Goal: Task Accomplishment & Management: Complete application form

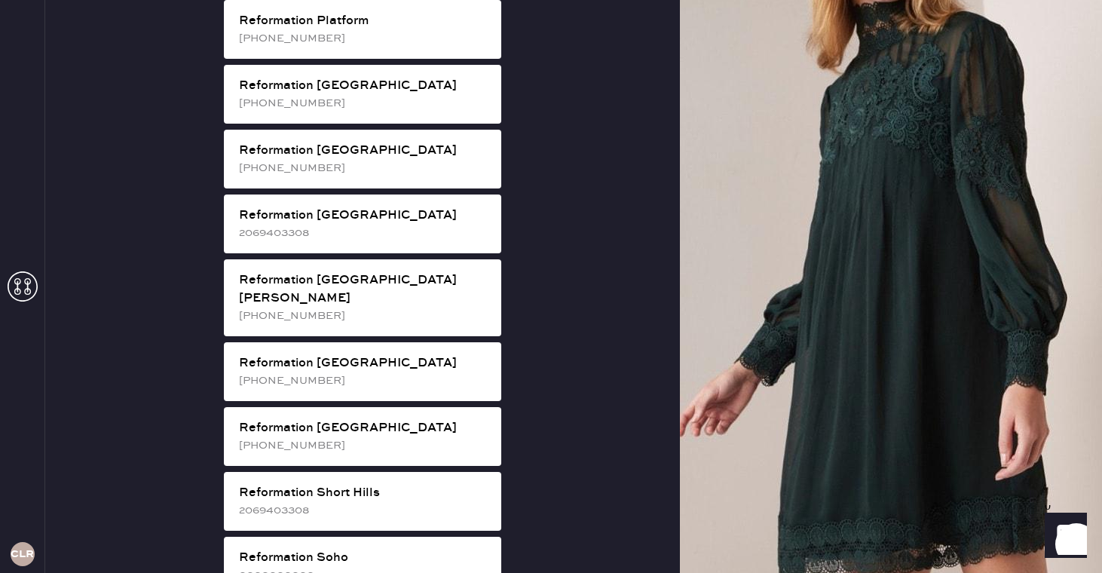
scroll to position [2282, 0]
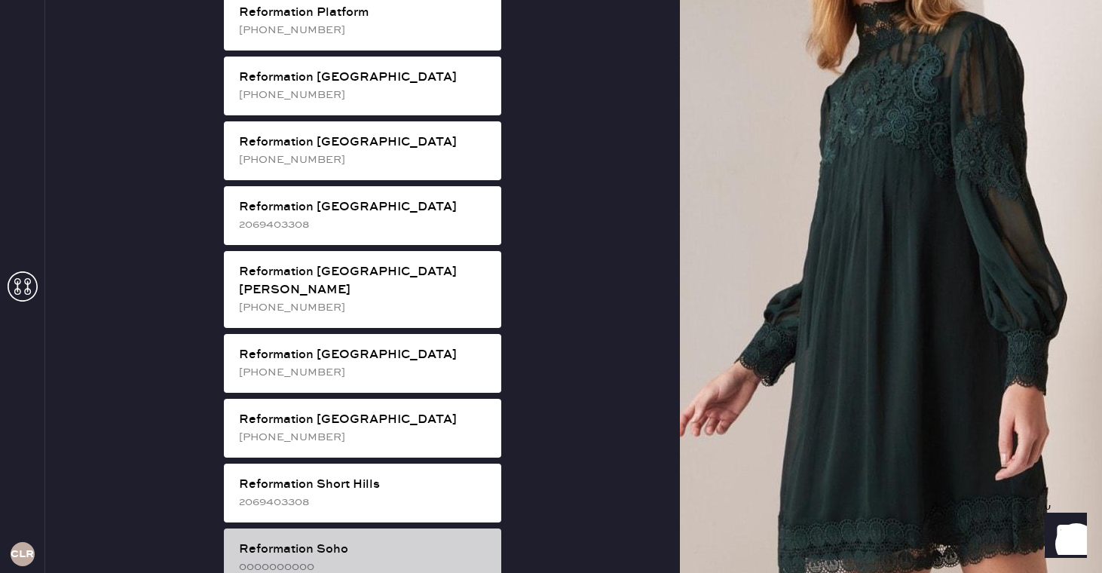
click at [360, 541] on div "Reformation Soho" at bounding box center [364, 550] width 250 height 18
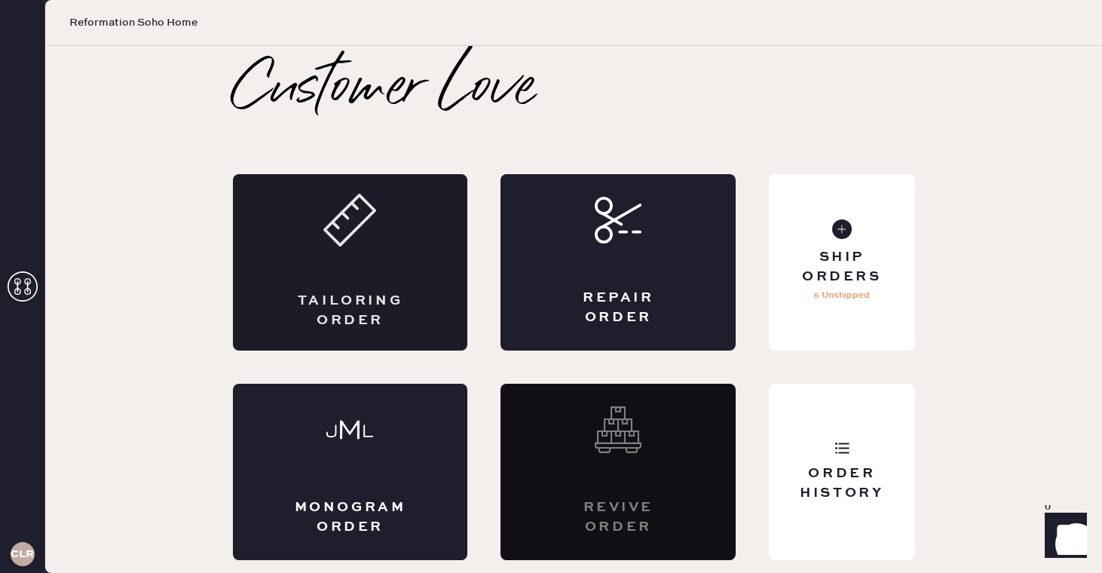
click at [403, 277] on div "Tailoring Order" at bounding box center [350, 262] width 235 height 176
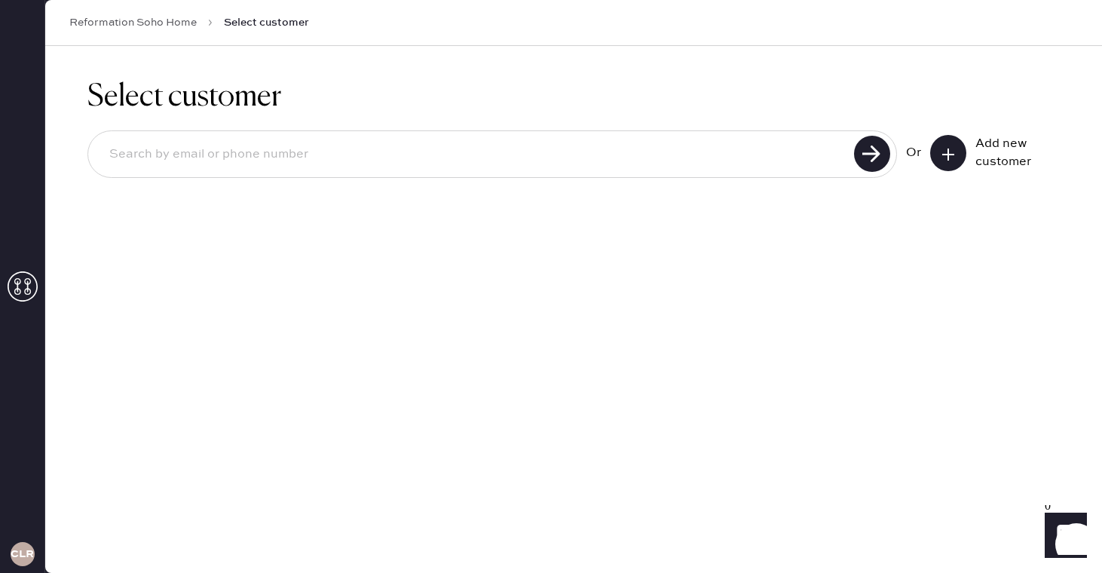
click at [401, 140] on input at bounding box center [473, 154] width 753 height 35
type input "[EMAIL_ADDRESS][DOMAIN_NAME]"
click at [170, 156] on input "[EMAIL_ADDRESS][DOMAIN_NAME]" at bounding box center [473, 154] width 753 height 35
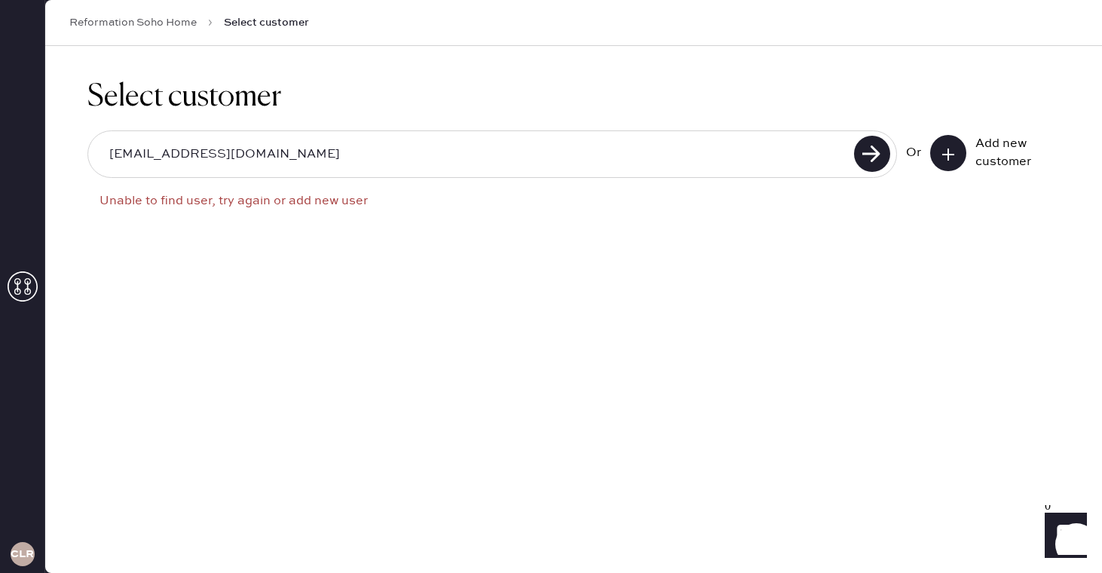
click at [949, 165] on button at bounding box center [948, 153] width 36 height 36
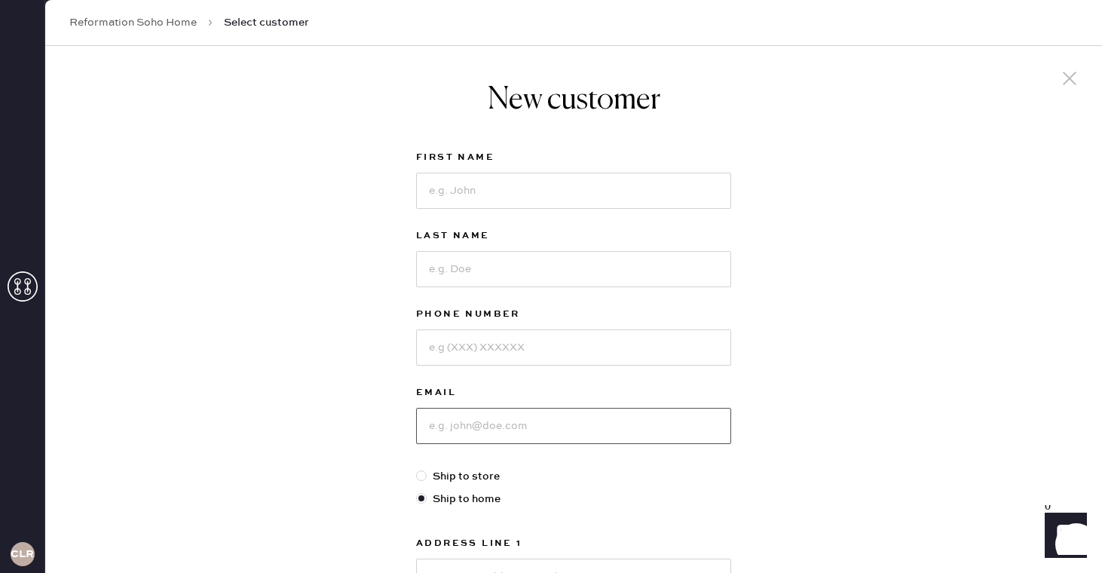
click at [523, 436] on input at bounding box center [573, 426] width 315 height 36
paste input "[EMAIL_ADDRESS][DOMAIN_NAME]"
type input "[EMAIL_ADDRESS][DOMAIN_NAME]"
click at [478, 182] on input at bounding box center [573, 191] width 315 height 36
type input "[PERSON_NAME]"
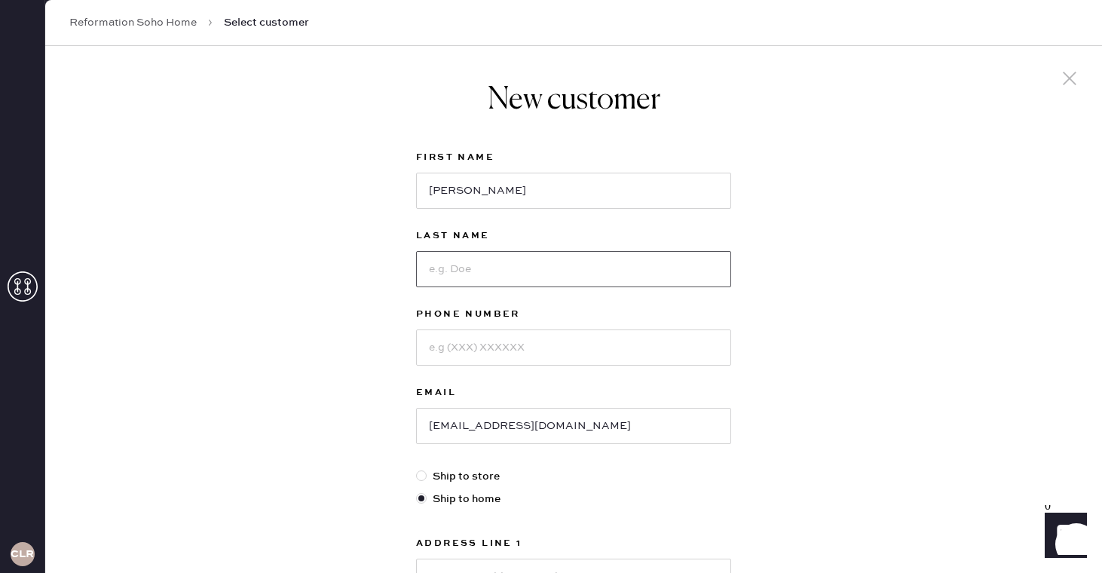
click at [543, 277] on input at bounding box center [573, 269] width 315 height 36
type input "Blanchford"
click at [559, 345] on input at bounding box center [573, 348] width 315 height 36
type input "3"
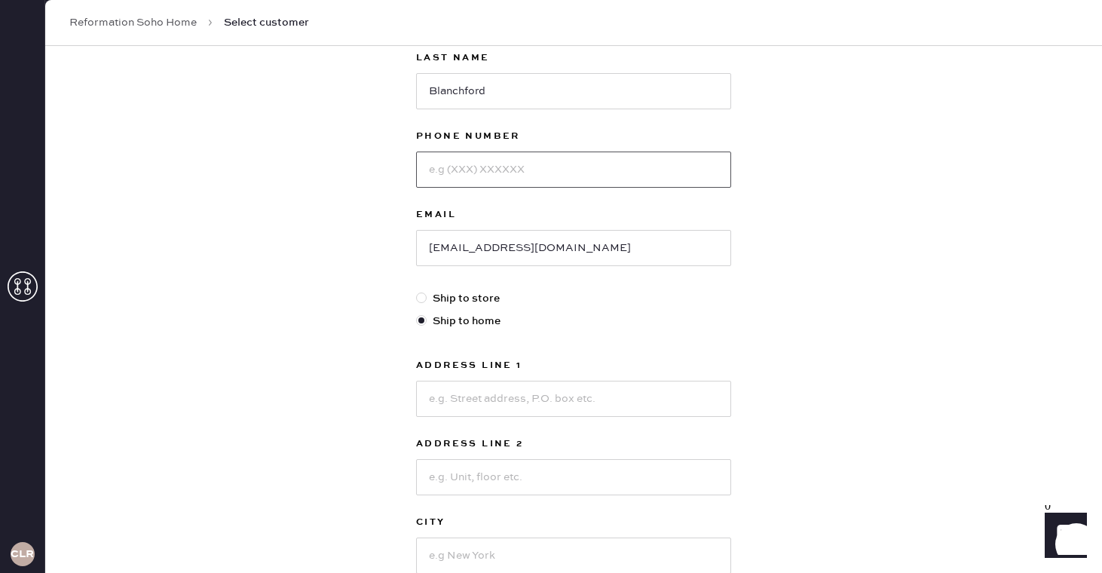
scroll to position [182, 0]
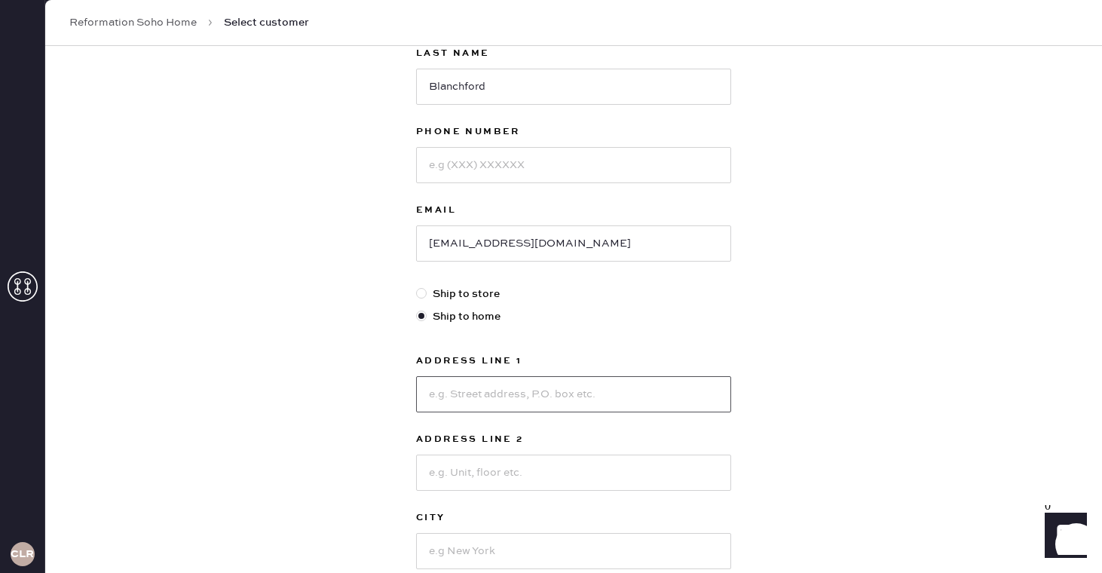
click at [500, 407] on input at bounding box center [573, 394] width 315 height 36
click at [449, 385] on input at bounding box center [573, 394] width 315 height 36
click at [458, 395] on input at bounding box center [573, 394] width 315 height 36
type input "[STREET_ADDRESS]"
type input "23B"
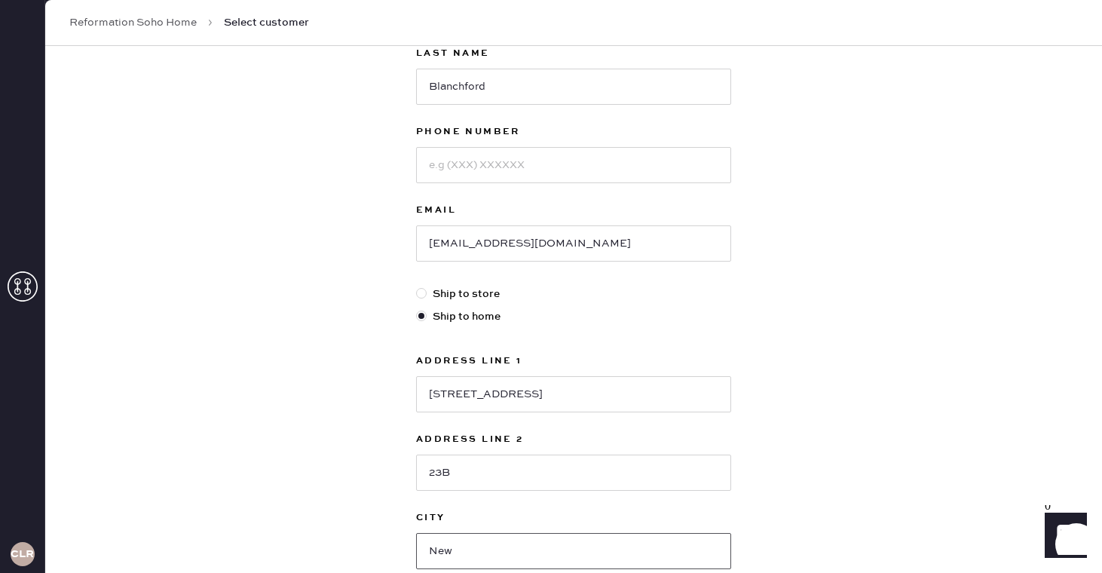
type input "[US_STATE]"
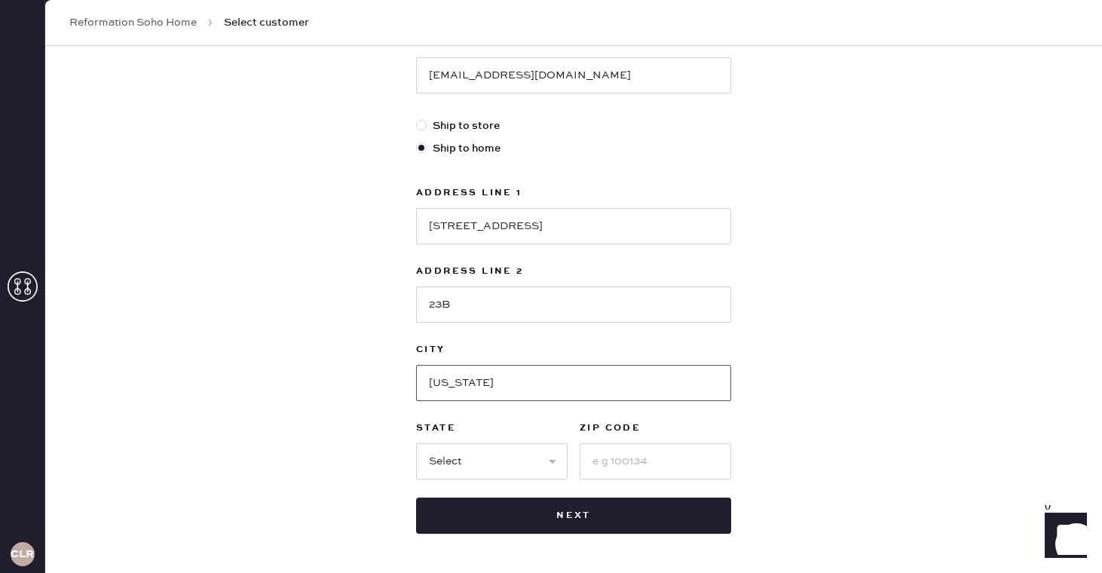
scroll to position [360, 0]
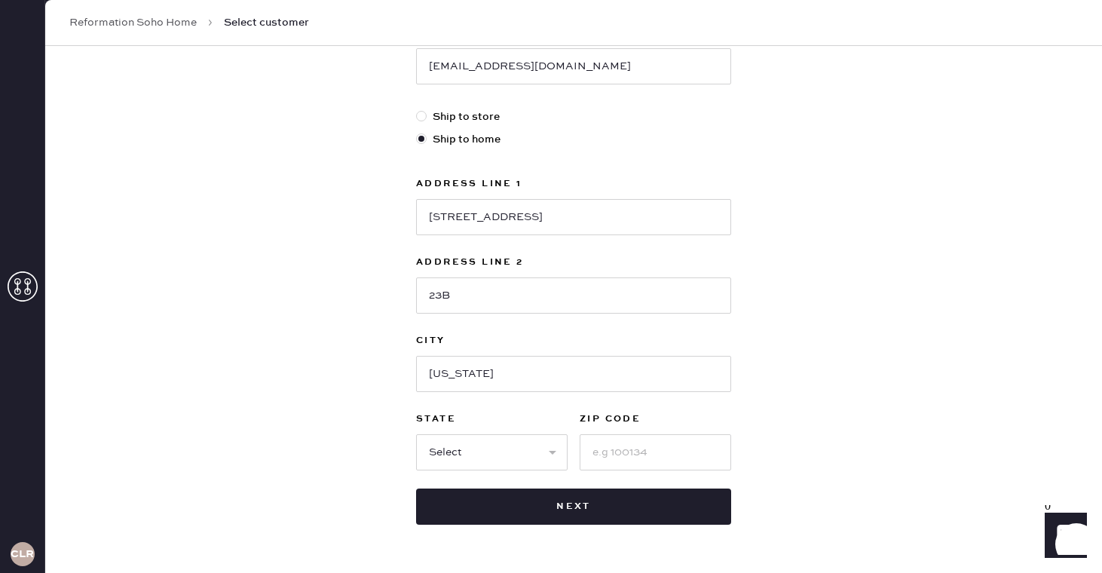
click at [491, 419] on label "State" at bounding box center [492, 419] width 152 height 18
click at [491, 446] on select "Select AK AL AR AZ CA CO CT [GEOGRAPHIC_DATA] DE FL [GEOGRAPHIC_DATA] HI [GEOGR…" at bounding box center [492, 452] width 152 height 36
select select "NY"
click at [416, 434] on select "Select AK AL AR AZ CA CO CT [GEOGRAPHIC_DATA] DE FL [GEOGRAPHIC_DATA] HI [GEOGR…" at bounding box center [492, 452] width 152 height 36
click at [640, 449] on input at bounding box center [656, 452] width 152 height 36
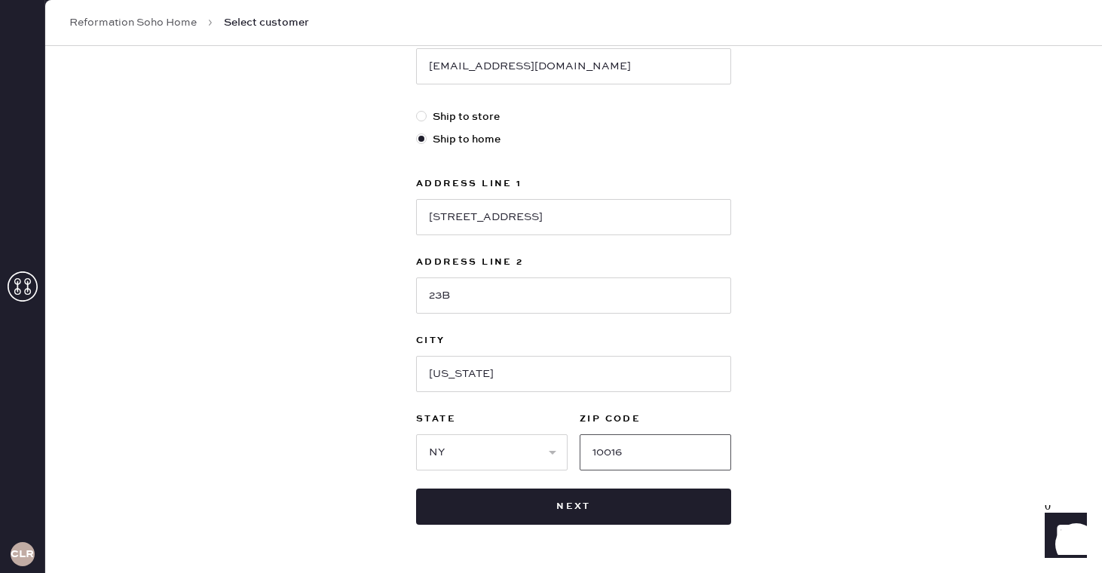
type input "10016"
click at [845, 412] on div "New customer First Name [PERSON_NAME] Last Name [PERSON_NAME] Phone Number Emai…" at bounding box center [573, 153] width 1057 height 935
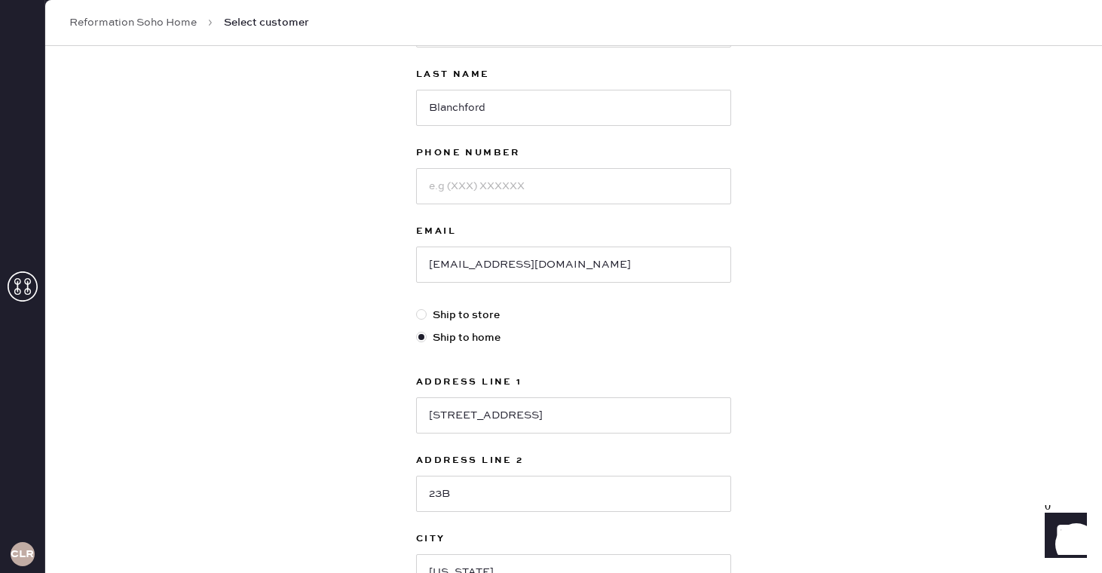
scroll to position [153, 0]
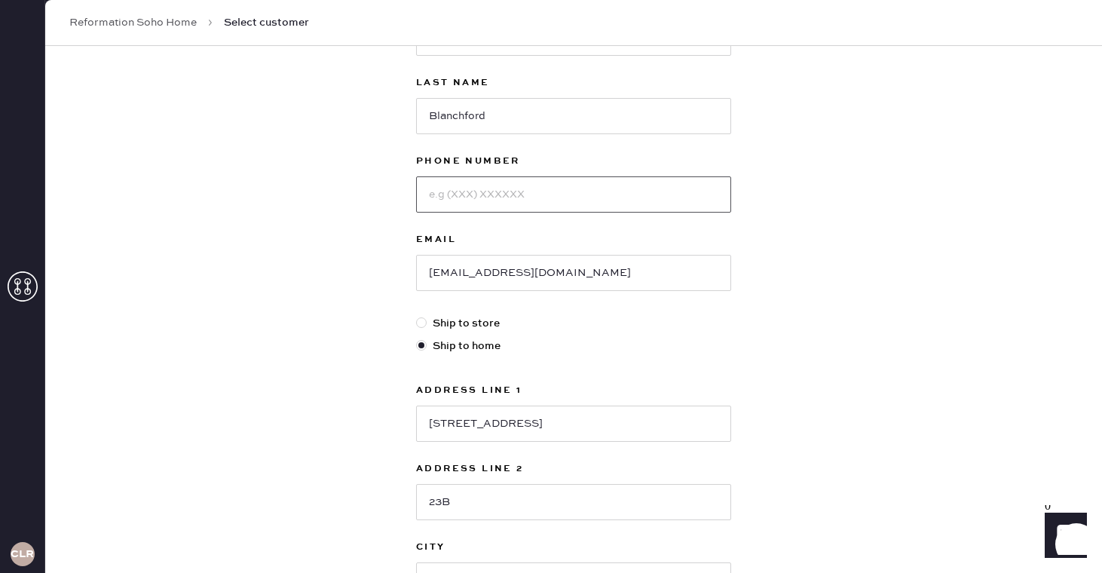
click at [460, 192] on input at bounding box center [573, 194] width 315 height 36
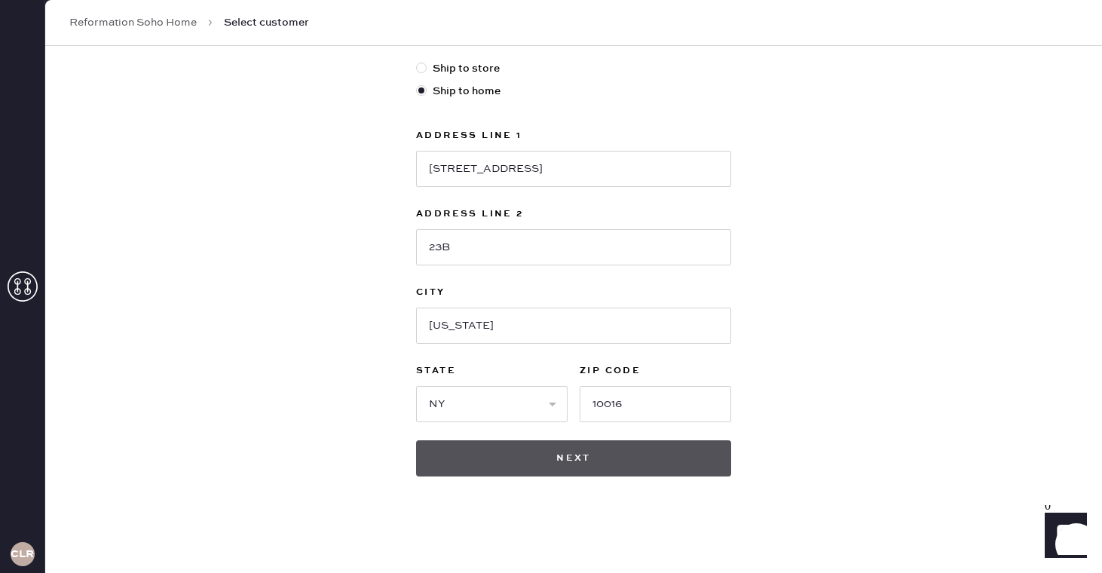
type input "3172892644"
click at [590, 455] on button "Next" at bounding box center [573, 458] width 315 height 36
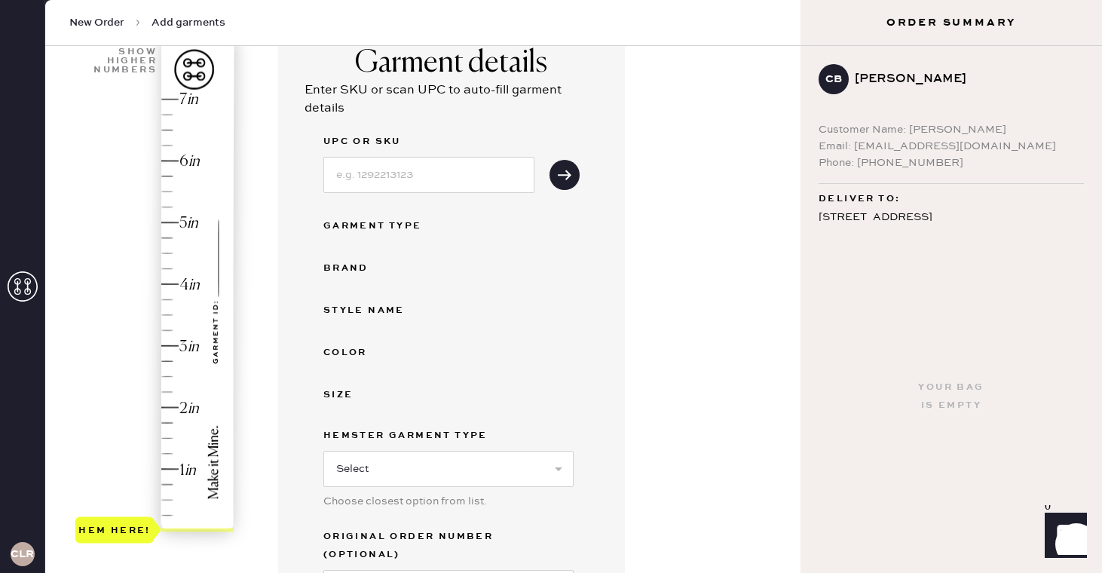
scroll to position [123, 0]
click at [392, 174] on input at bounding box center [428, 176] width 211 height 36
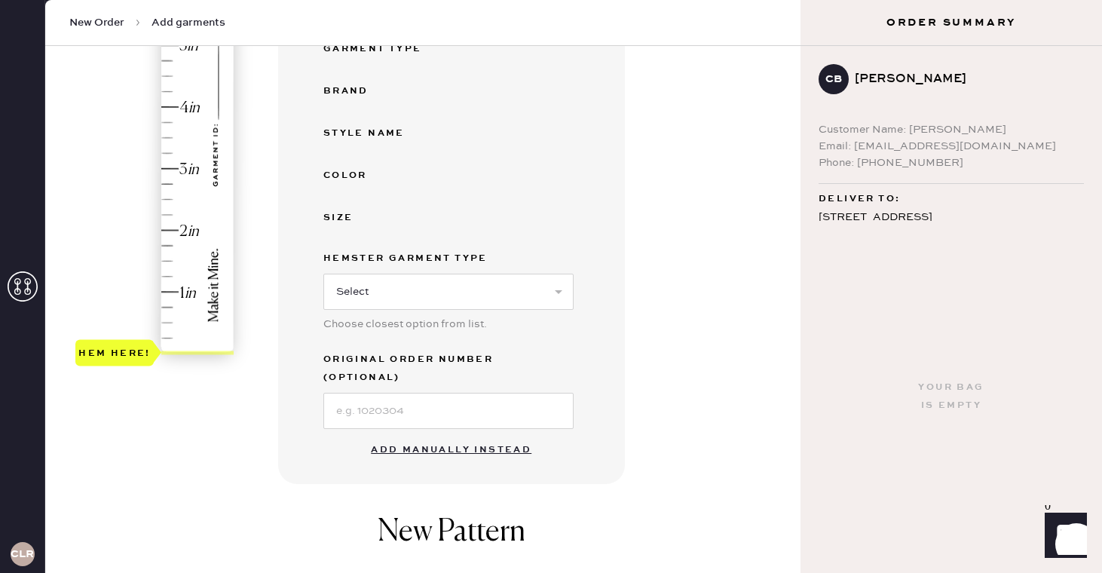
scroll to position [321, 0]
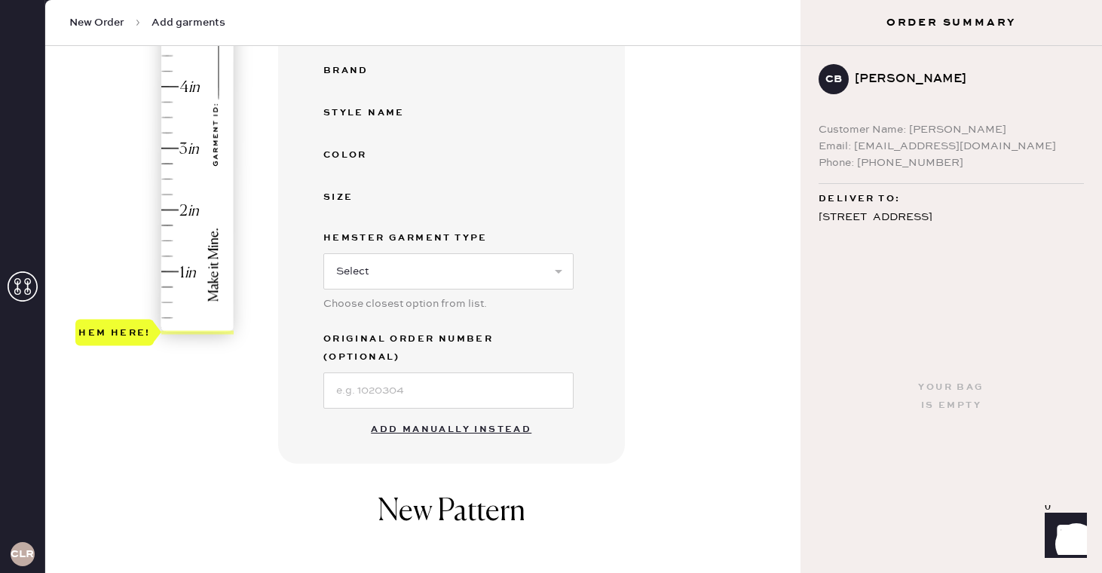
click at [437, 415] on button "Add manually instead" at bounding box center [451, 430] width 179 height 30
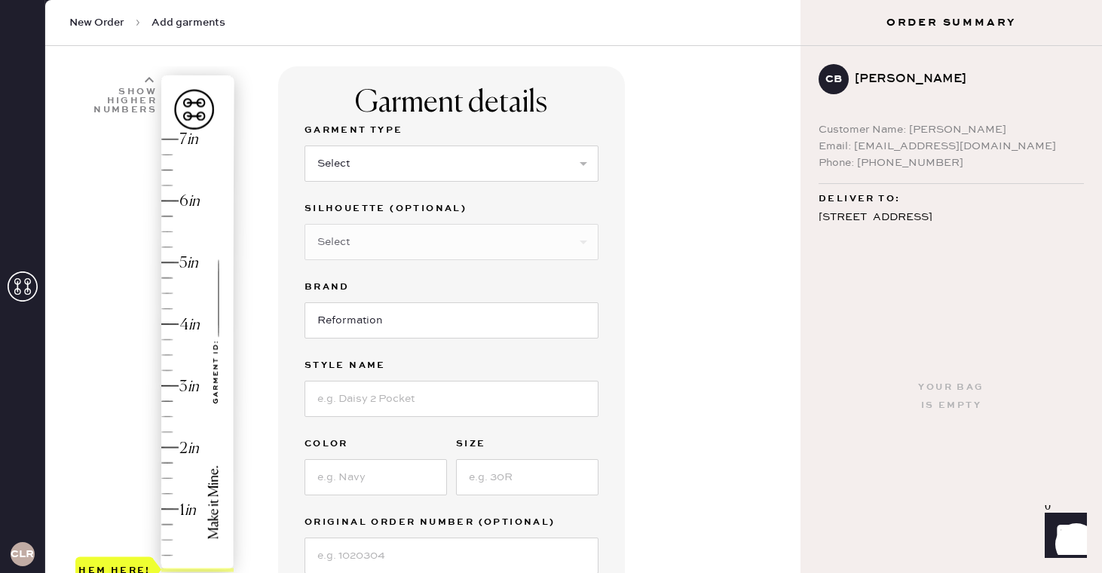
scroll to position [62, 0]
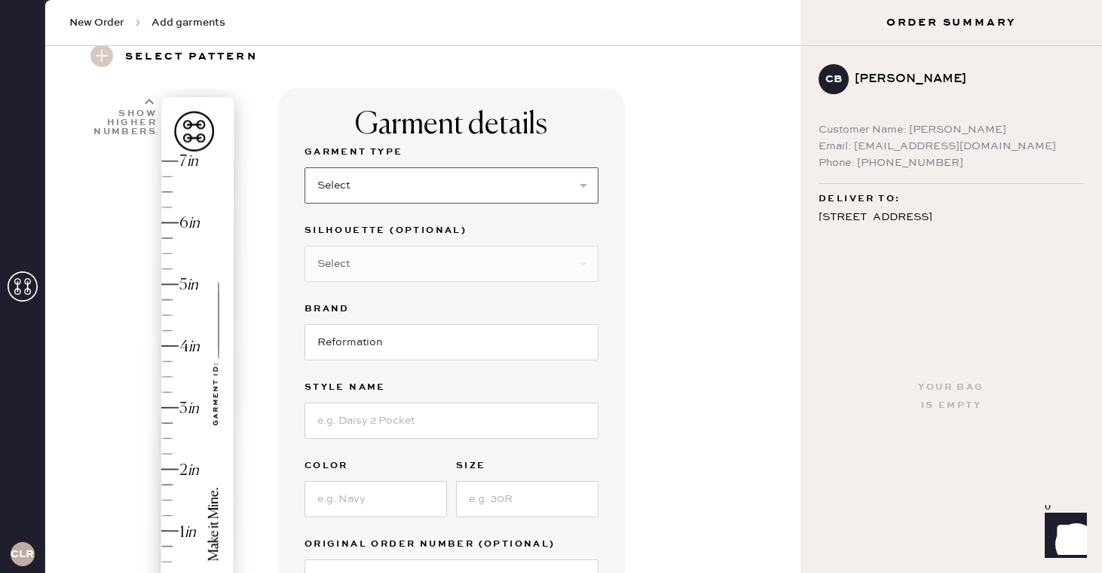
click at [339, 194] on select "Select Basic Skirt Jeans Leggings Pants Shorts Basic Sleeved Dress Basic Sleeve…" at bounding box center [452, 185] width 294 height 36
select select "4"
click at [305, 167] on select "Select Basic Skirt Jeans Leggings Pants Shorts Basic Sleeved Dress Basic Sleeve…" at bounding box center [452, 185] width 294 height 36
click at [348, 276] on select "Select Joggers Shorts Cropped Flare Boot Cut Straight Skinny Other" at bounding box center [452, 264] width 294 height 36
select select "11"
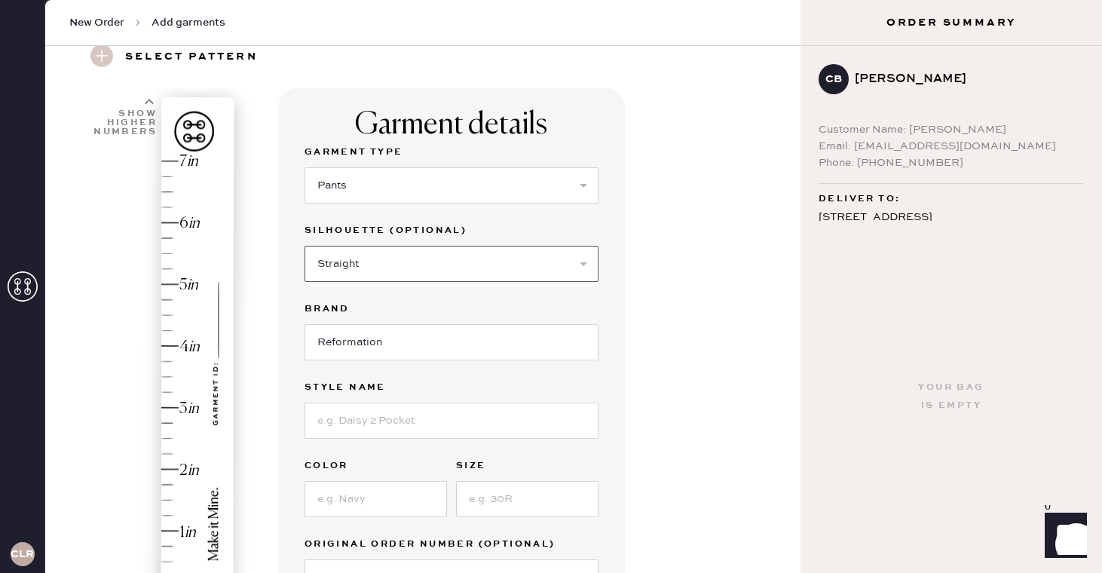
click at [305, 246] on select "Select Joggers Shorts Cropped Flare Boot Cut Straight Skinny Other" at bounding box center [452, 264] width 294 height 36
click at [368, 336] on input "Reformation" at bounding box center [452, 342] width 294 height 36
click at [370, 446] on div "Garment Type Select Basic Skirt Jeans Leggings Pants Shorts Basic Sleeved Dress…" at bounding box center [452, 369] width 294 height 452
click at [370, 424] on input at bounding box center [452, 421] width 294 height 36
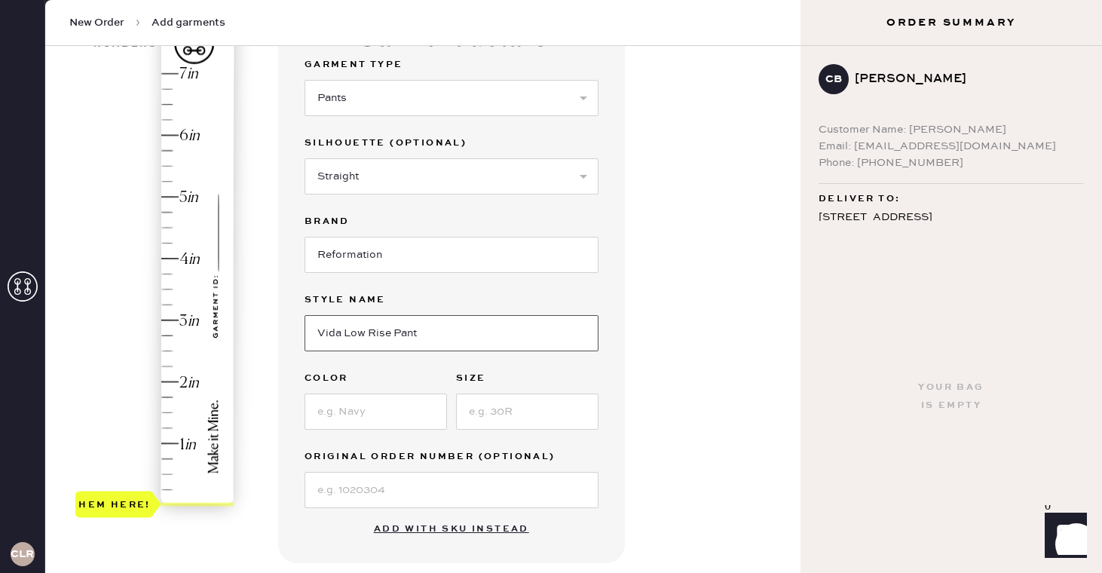
type input "Vida Low Rise Pant"
click at [368, 403] on input at bounding box center [376, 412] width 143 height 36
type input "Black"
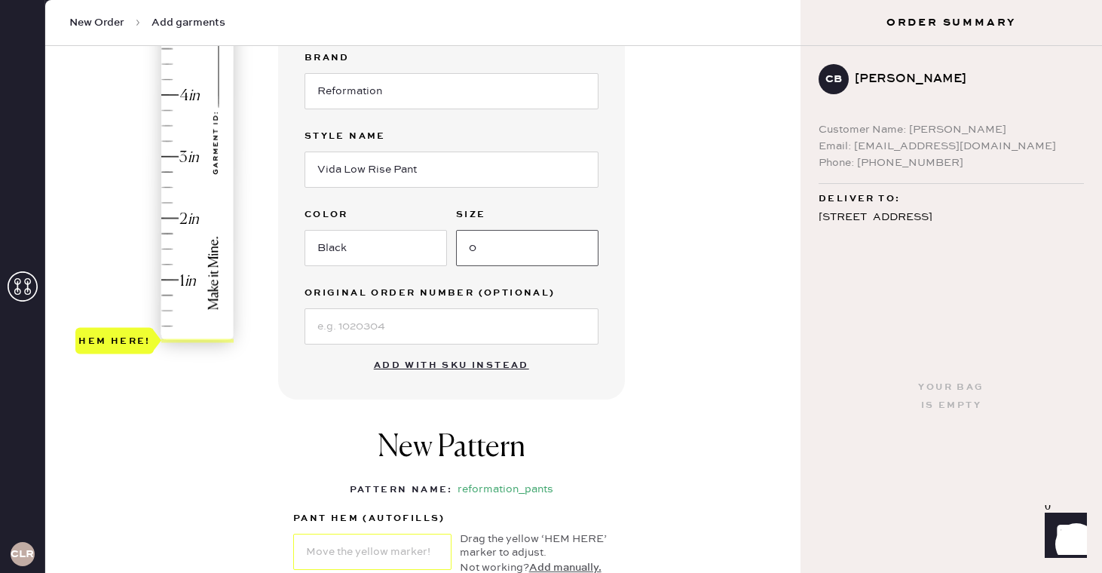
scroll to position [314, 0]
type input "0"
type input "2.75"
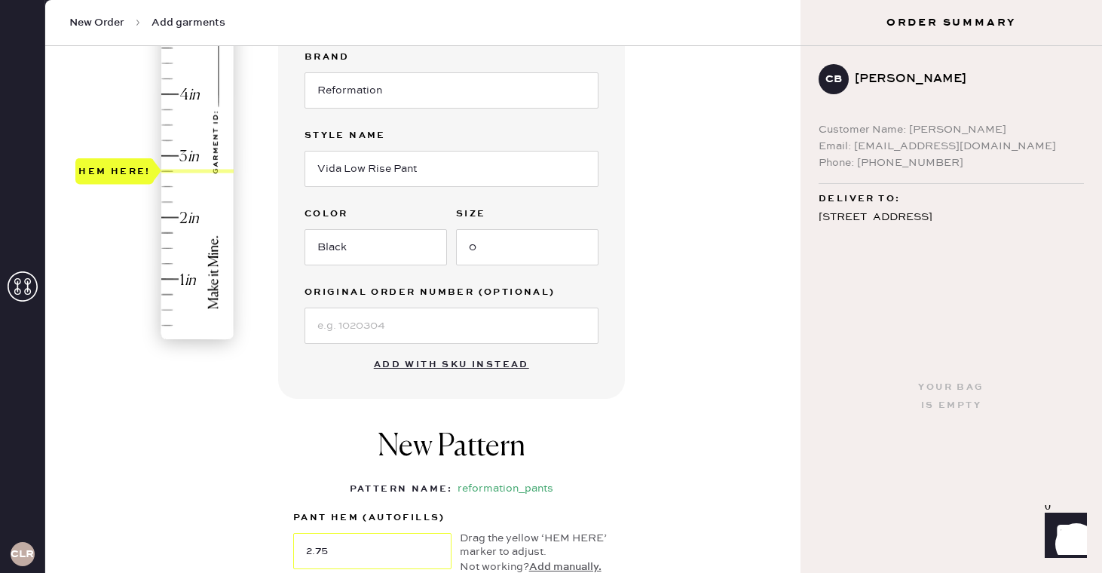
drag, startPoint x: 136, startPoint y: 347, endPoint x: 170, endPoint y: 179, distance: 171.4
click at [170, 179] on div "Hem here!" at bounding box center [155, 125] width 161 height 445
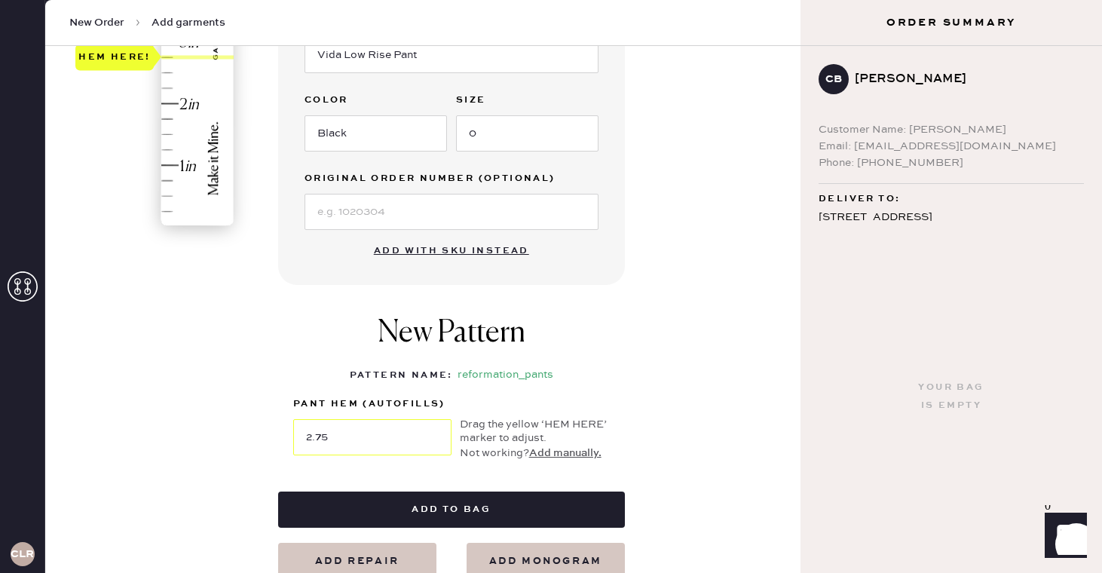
scroll to position [429, 0]
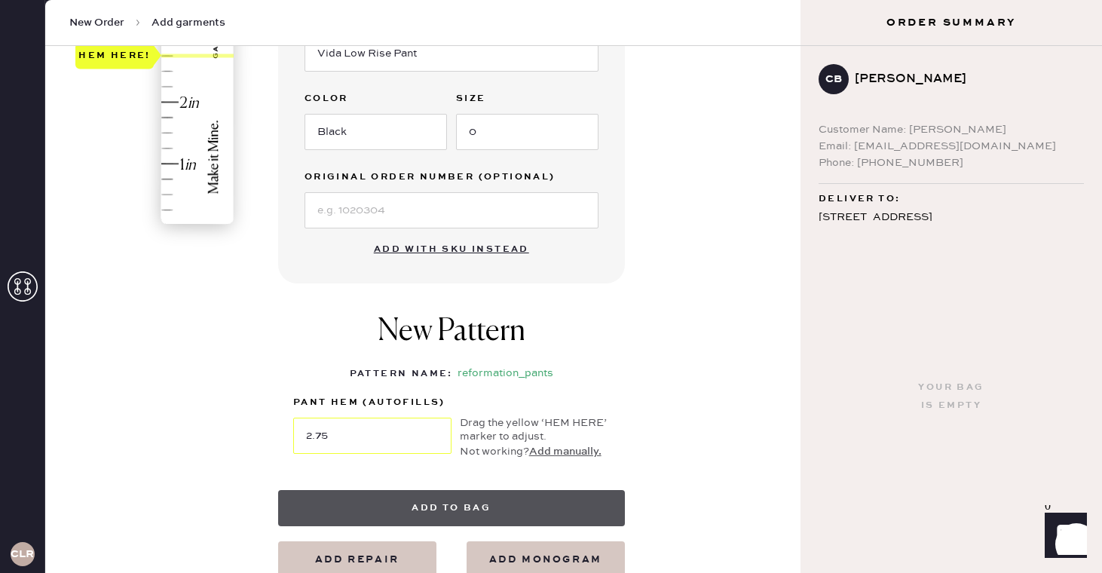
click at [495, 498] on button "Add to bag" at bounding box center [451, 508] width 347 height 36
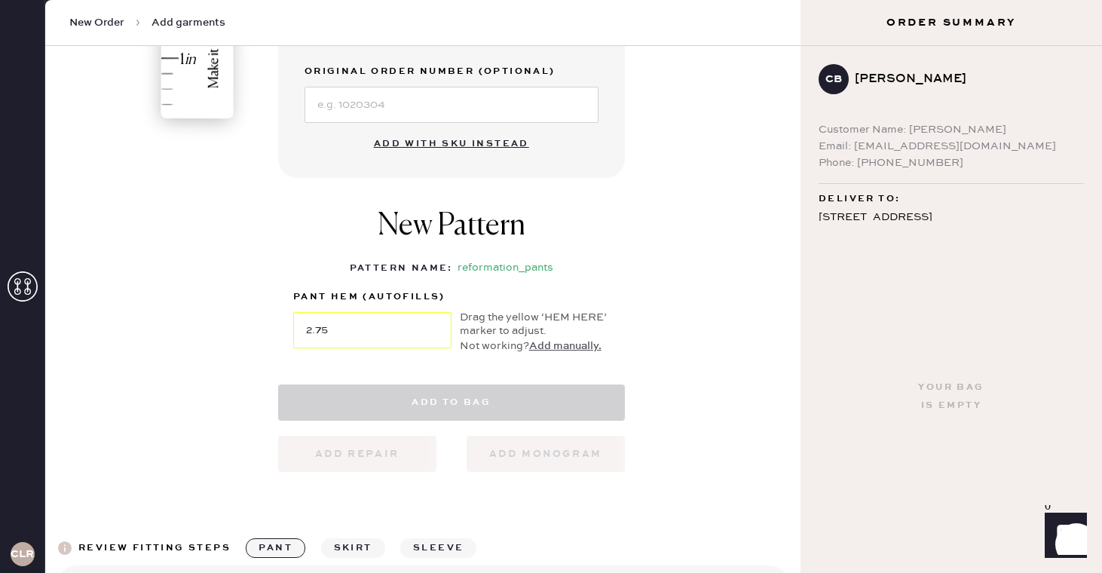
scroll to position [544, 0]
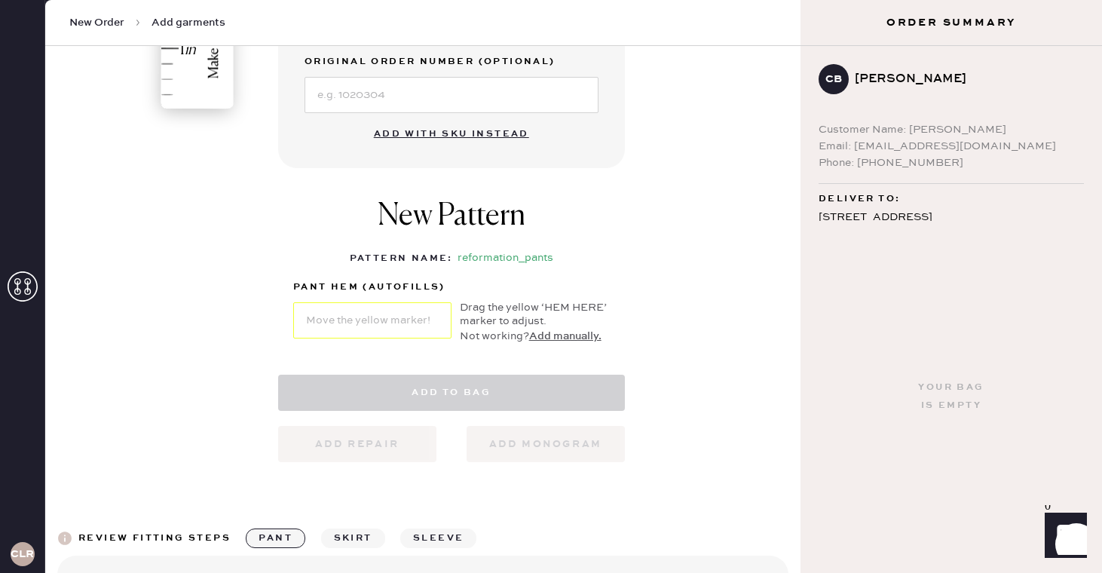
select select "4"
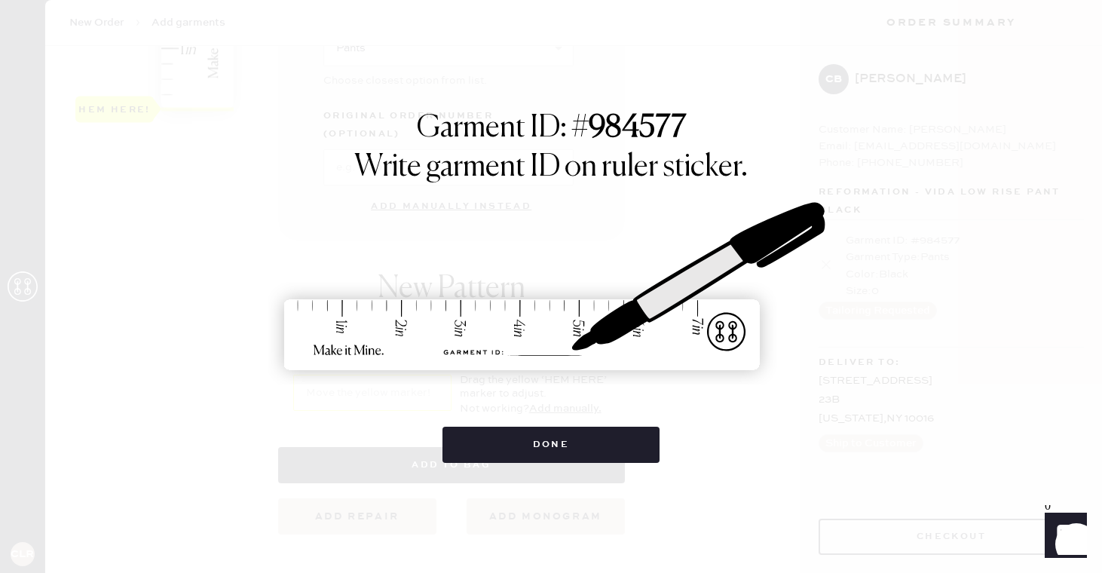
click at [492, 504] on div "Garment ID: # 984577 Write garment ID on ruler sticker. Done" at bounding box center [551, 286] width 1102 height 573
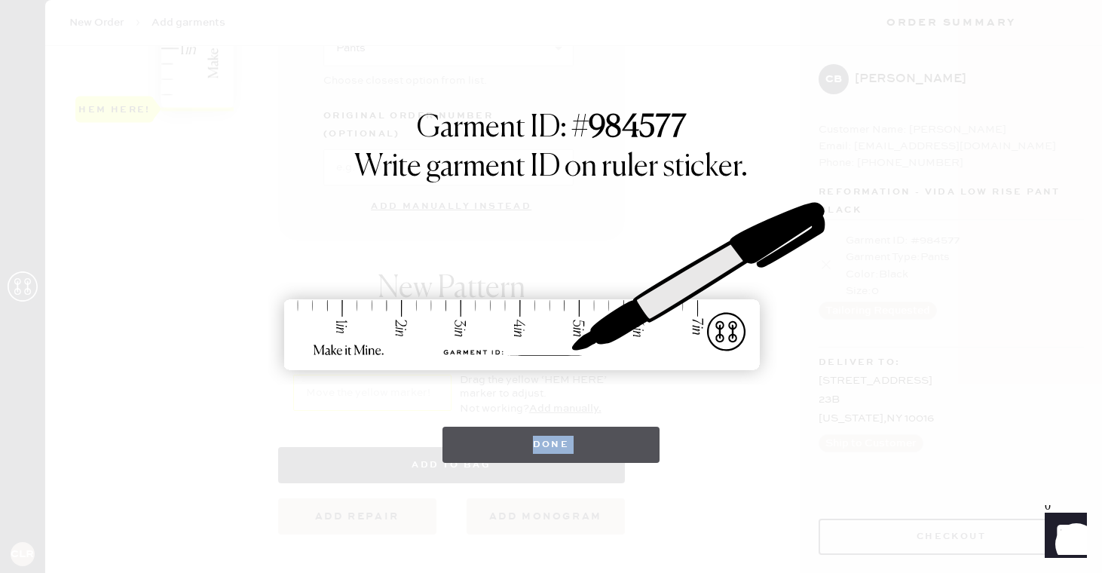
click at [497, 455] on button "Done" at bounding box center [552, 445] width 218 height 36
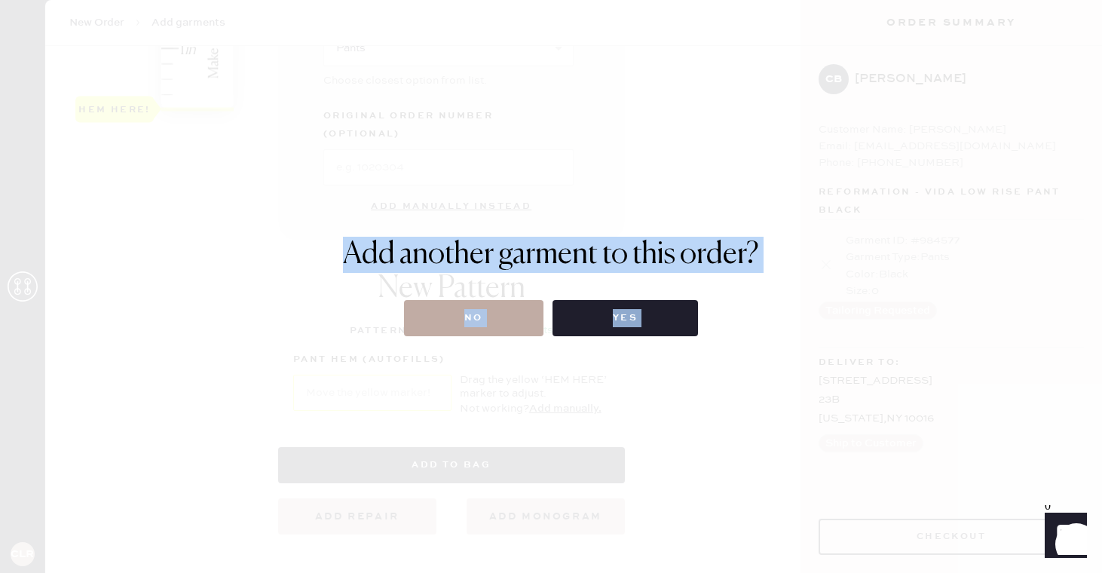
click at [482, 318] on button "No" at bounding box center [473, 318] width 139 height 36
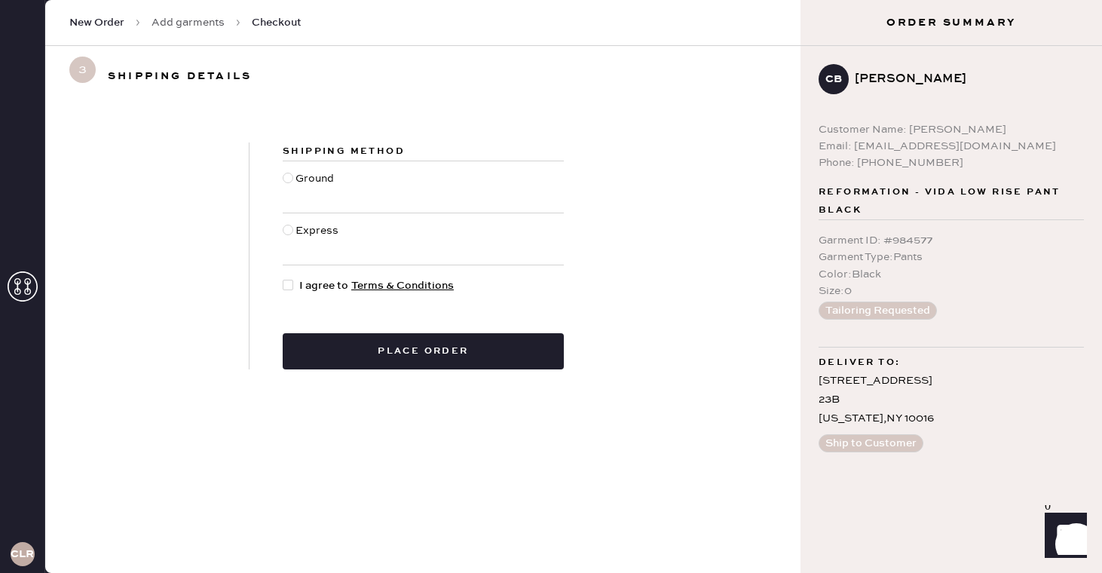
click at [313, 182] on div "Ground" at bounding box center [317, 186] width 42 height 33
click at [284, 171] on input "Ground" at bounding box center [283, 170] width 1 height 1
radio input "true"
click at [305, 277] on span "I agree to Terms & Conditions" at bounding box center [376, 285] width 155 height 17
click at [284, 277] on input "I agree to Terms & Conditions" at bounding box center [283, 277] width 1 height 1
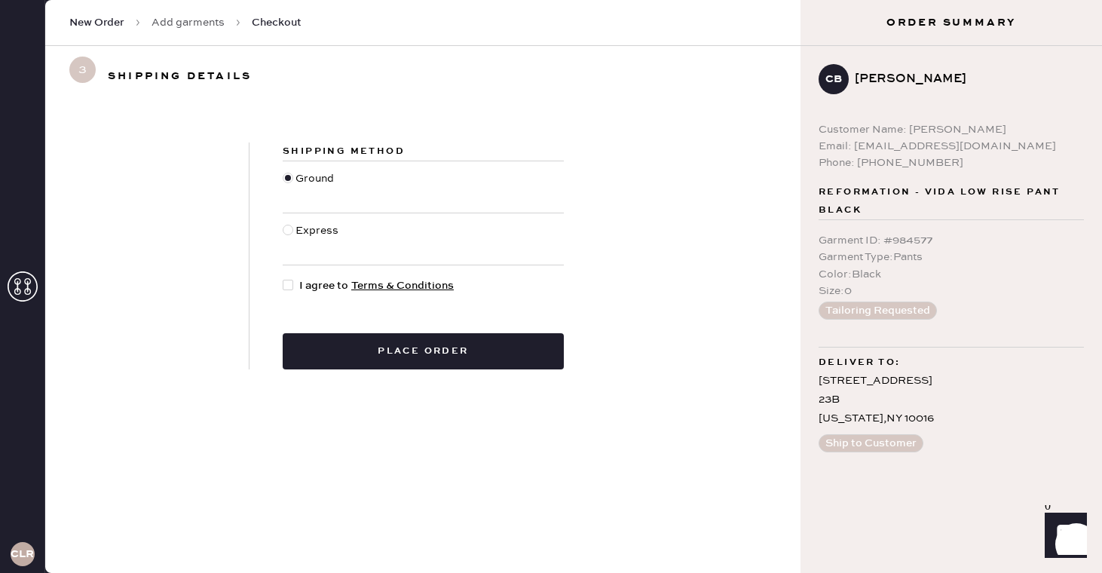
checkbox input "true"
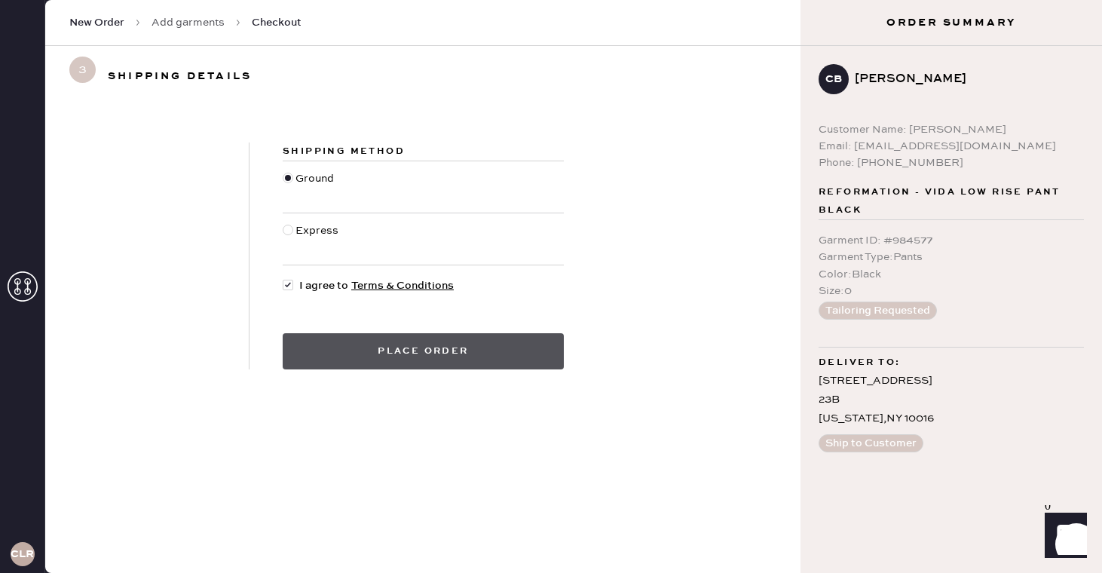
click at [372, 345] on button "Place order" at bounding box center [423, 351] width 281 height 36
